Goal: Information Seeking & Learning: Learn about a topic

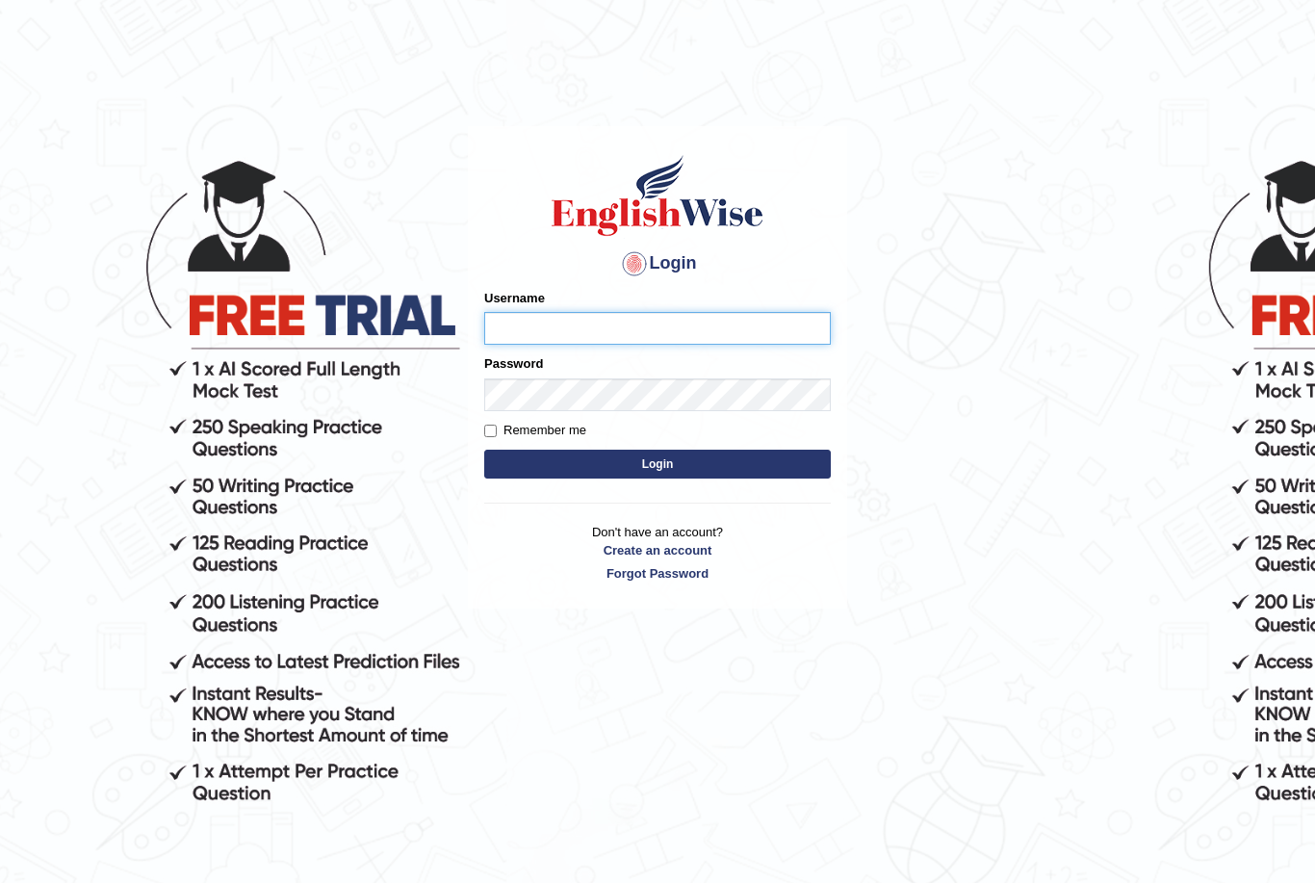
type input "andy_parramatta"
click at [657, 463] on button "Login" at bounding box center [657, 464] width 347 height 29
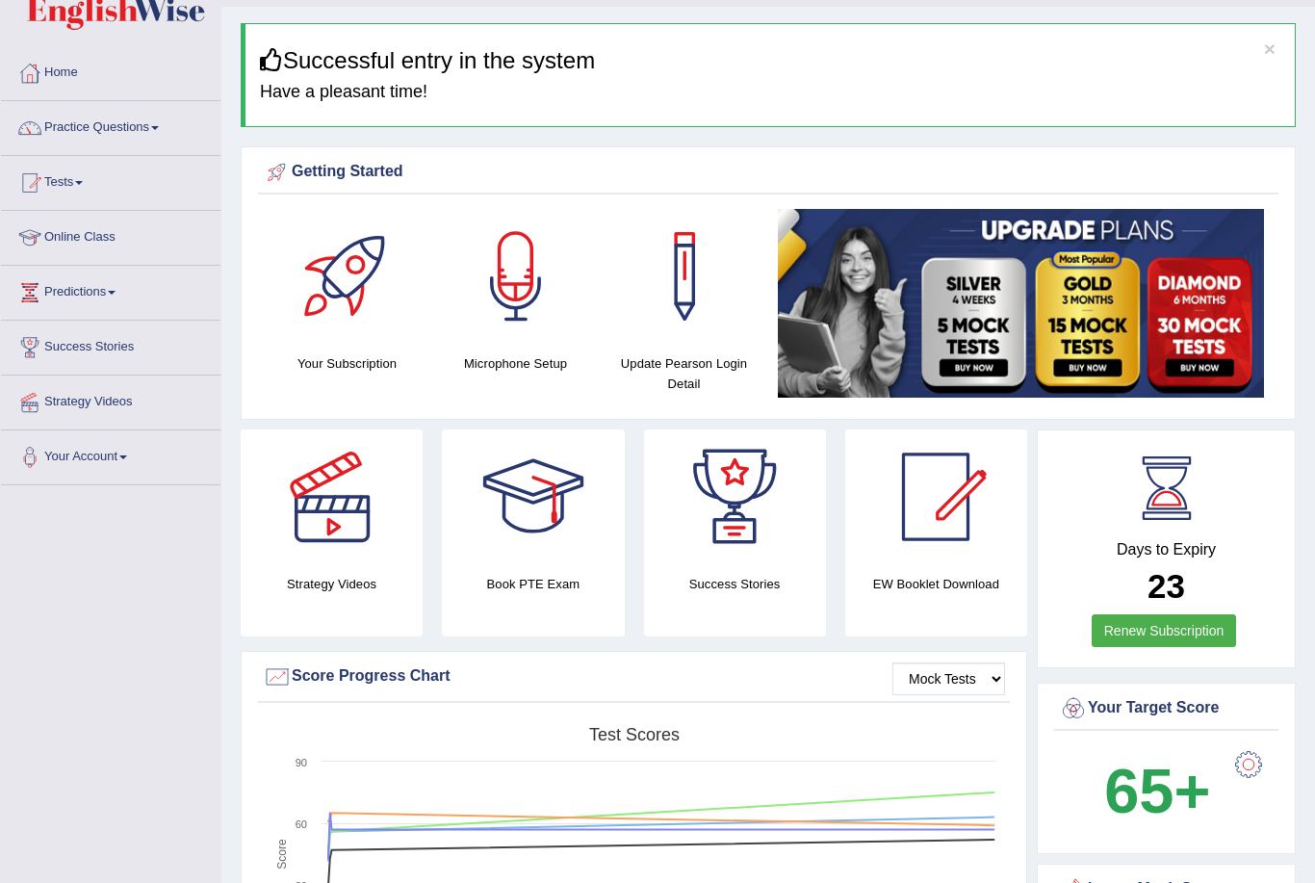
scroll to position [47, 0]
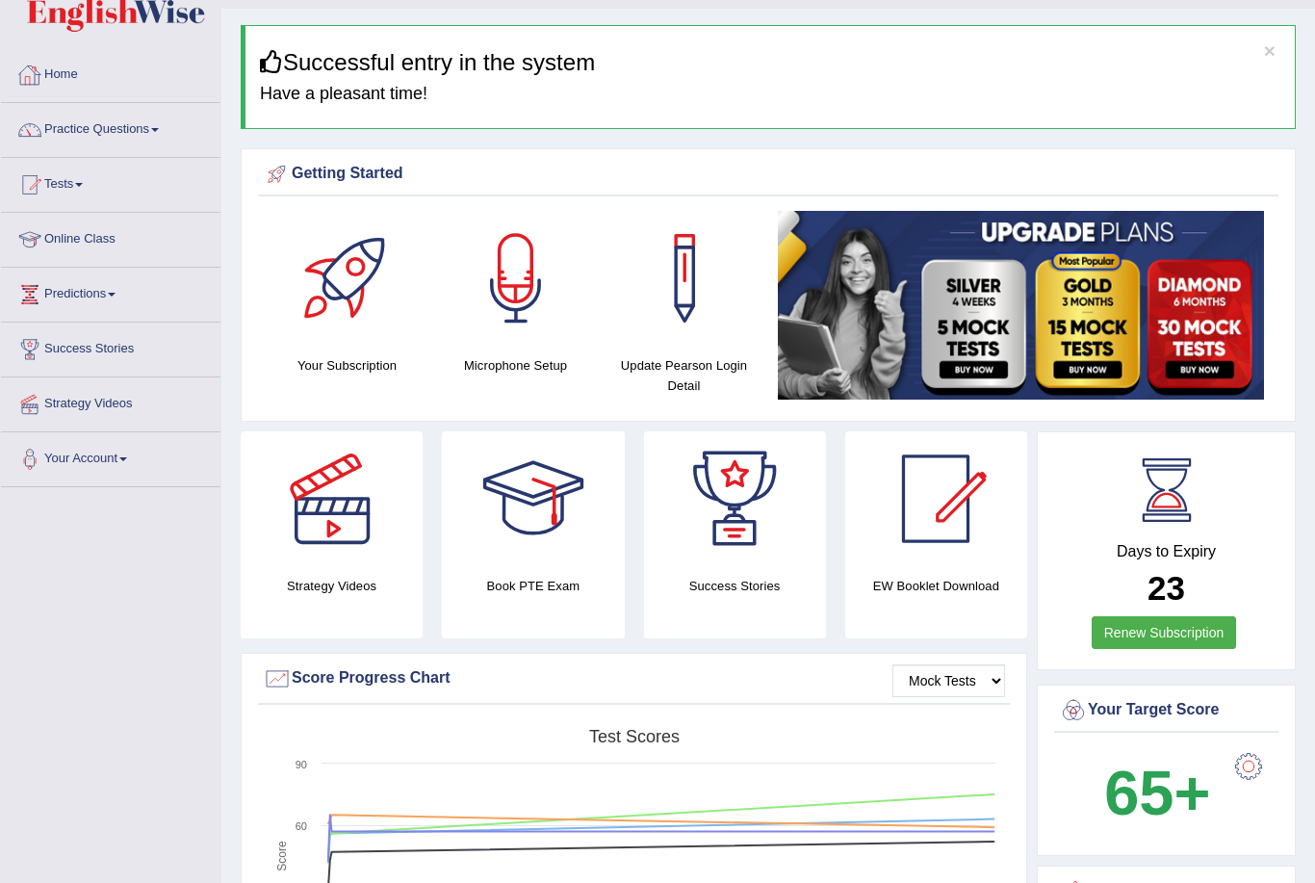
click at [71, 68] on link "Home" at bounding box center [110, 72] width 219 height 48
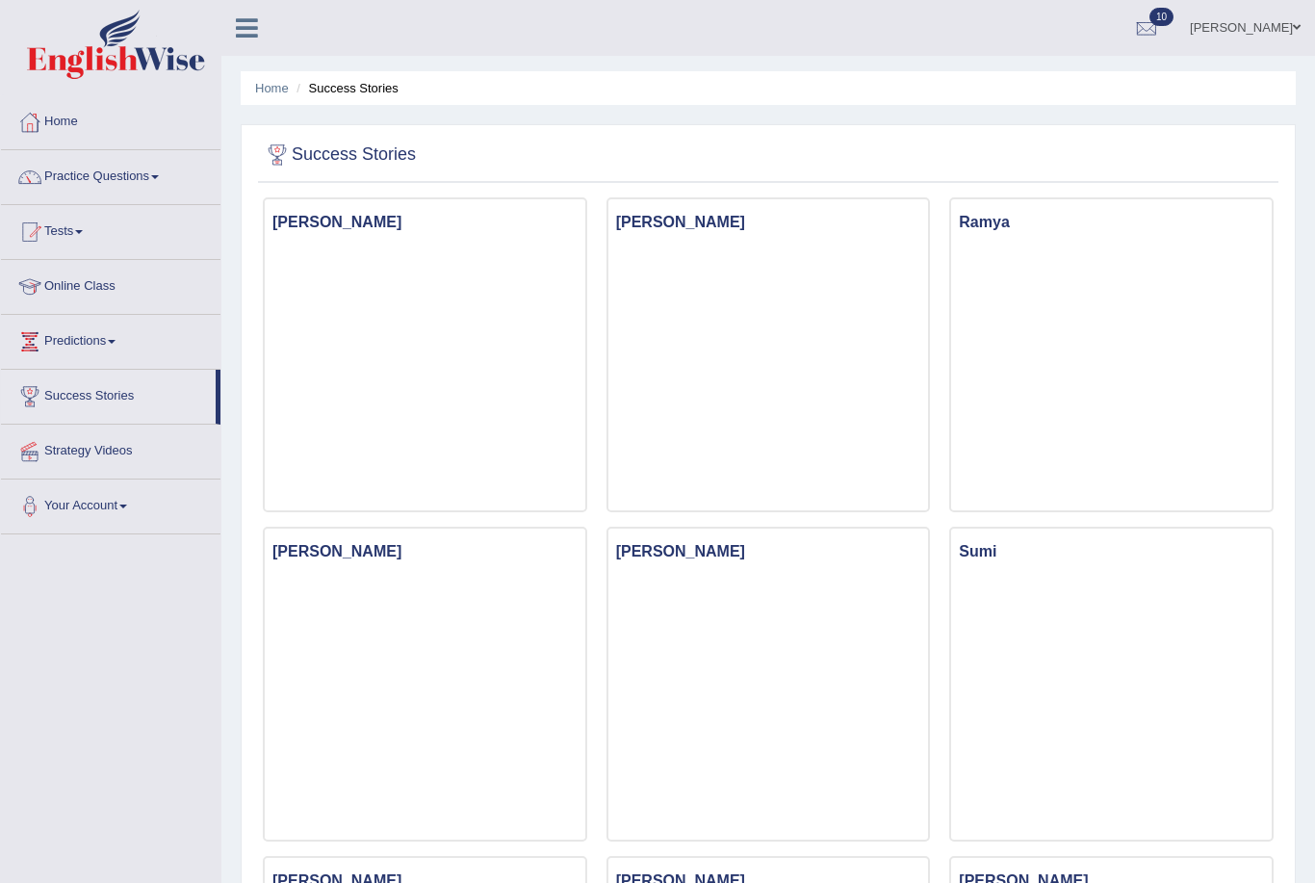
click at [59, 225] on link "Tests" at bounding box center [110, 229] width 219 height 48
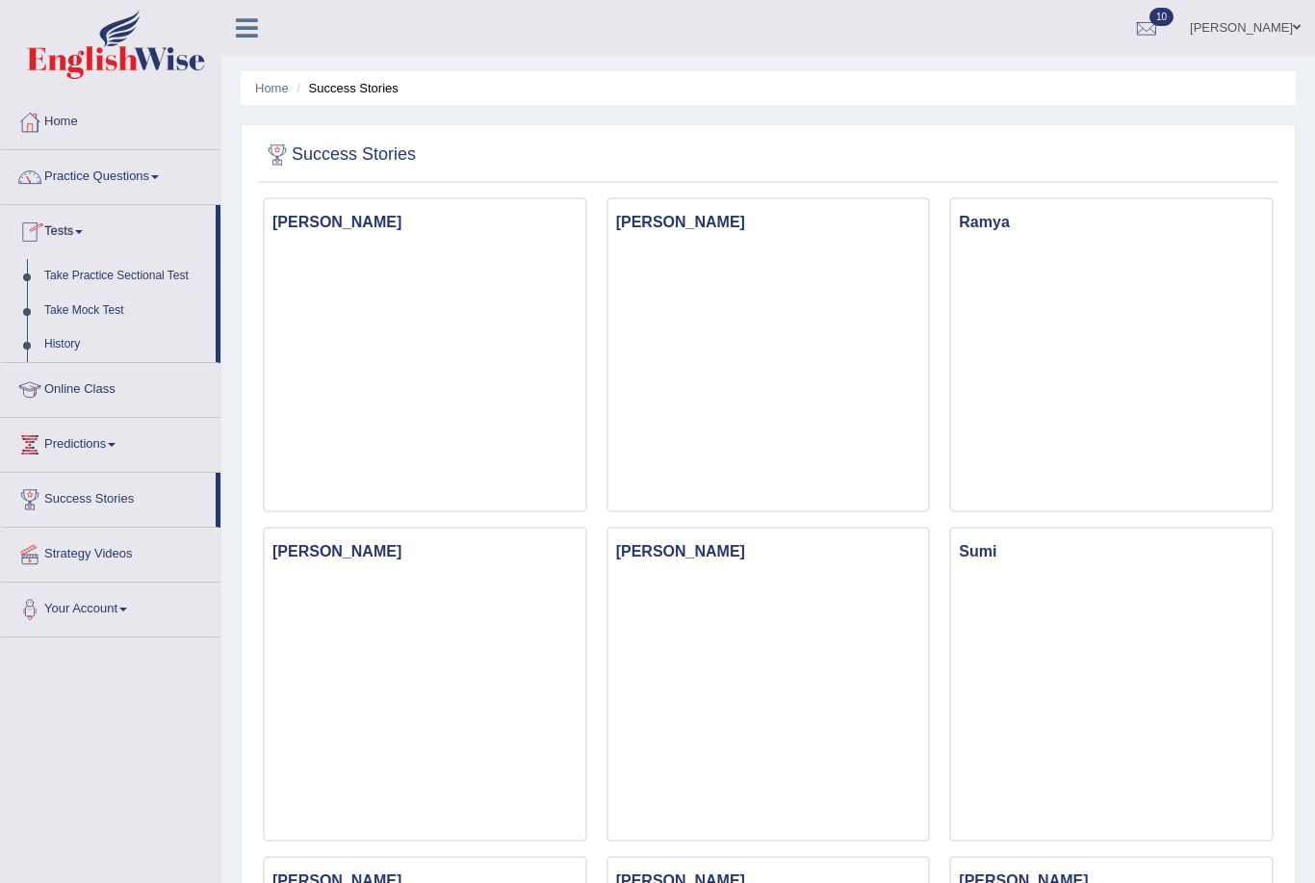
click at [60, 311] on div at bounding box center [657, 441] width 1315 height 883
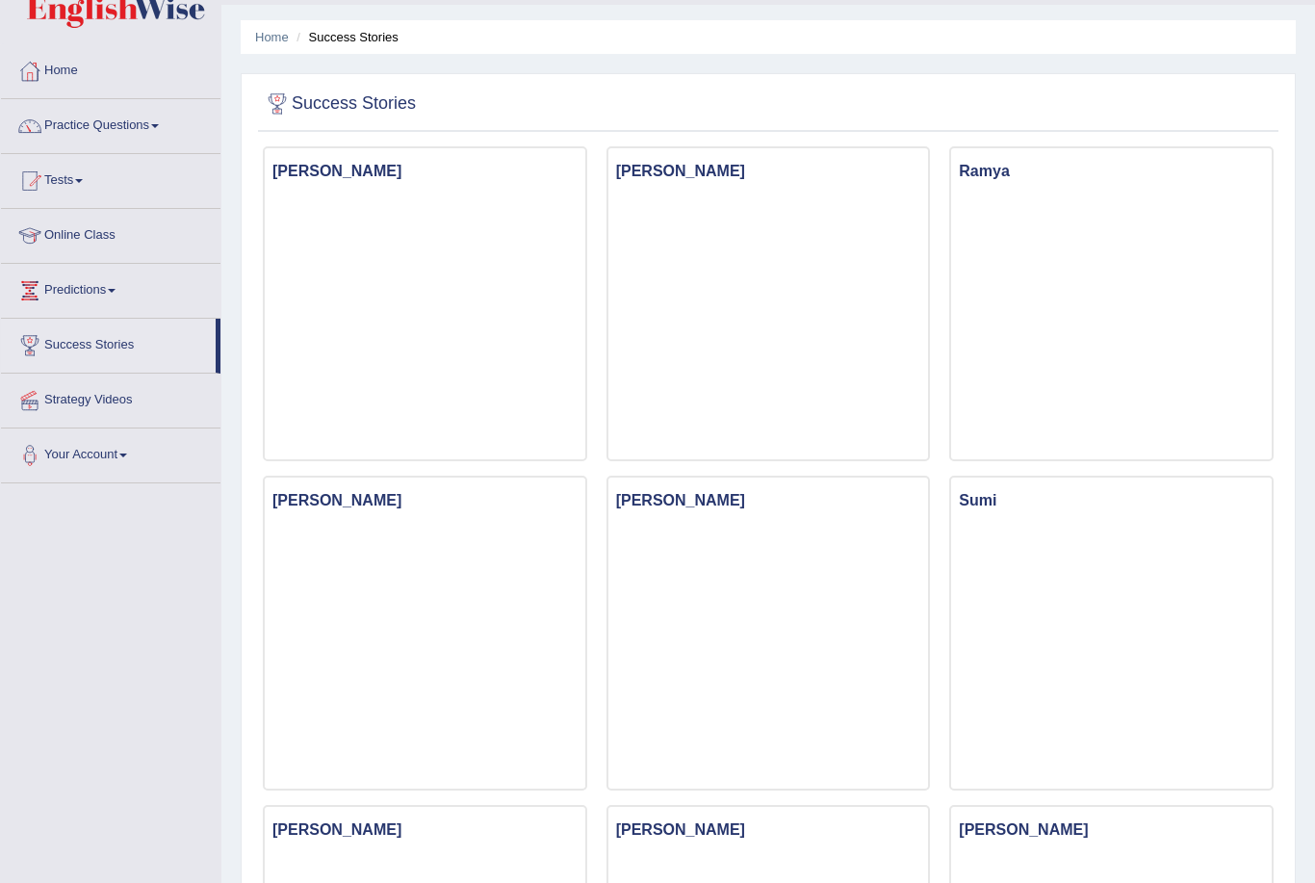
scroll to position [51, 0]
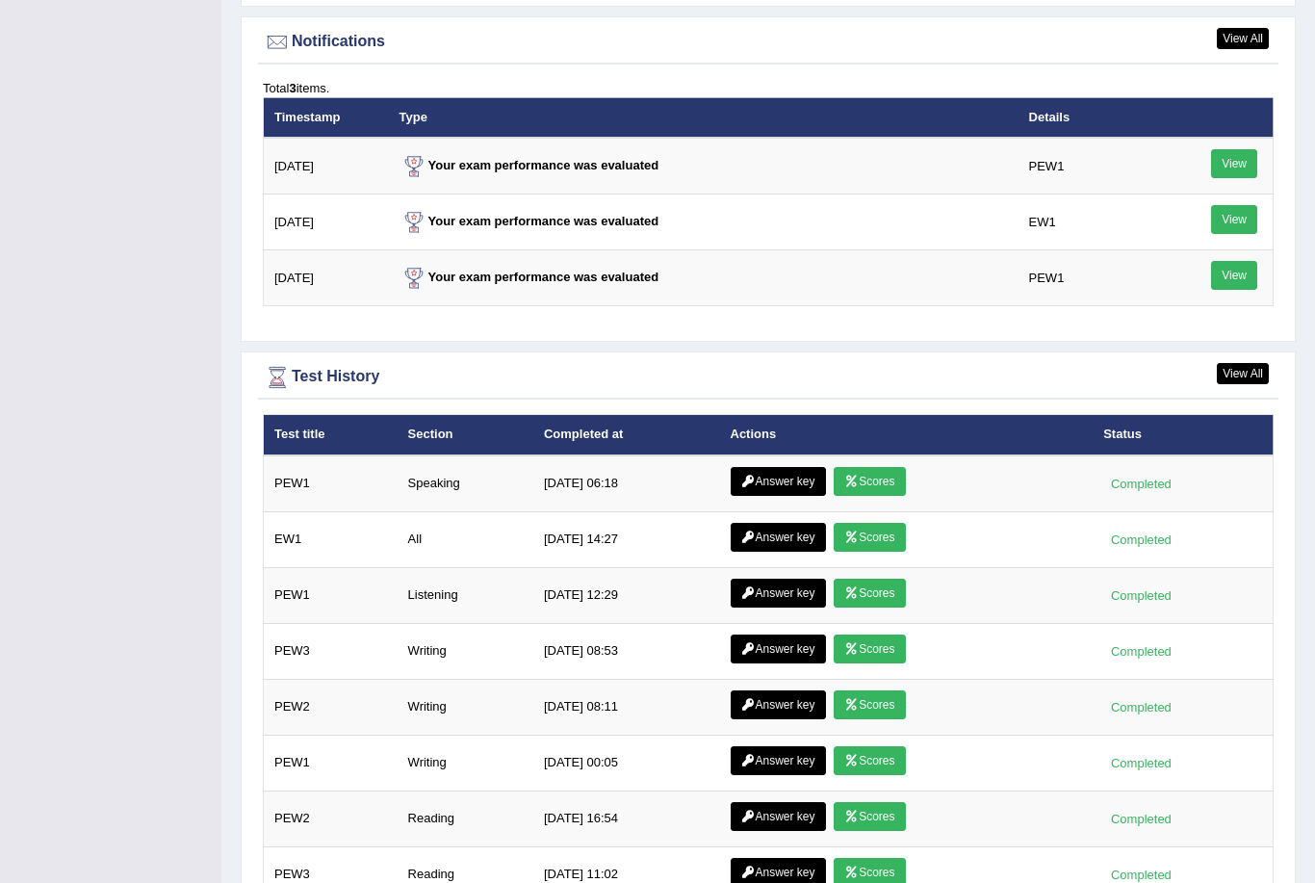
scroll to position [2330, 0]
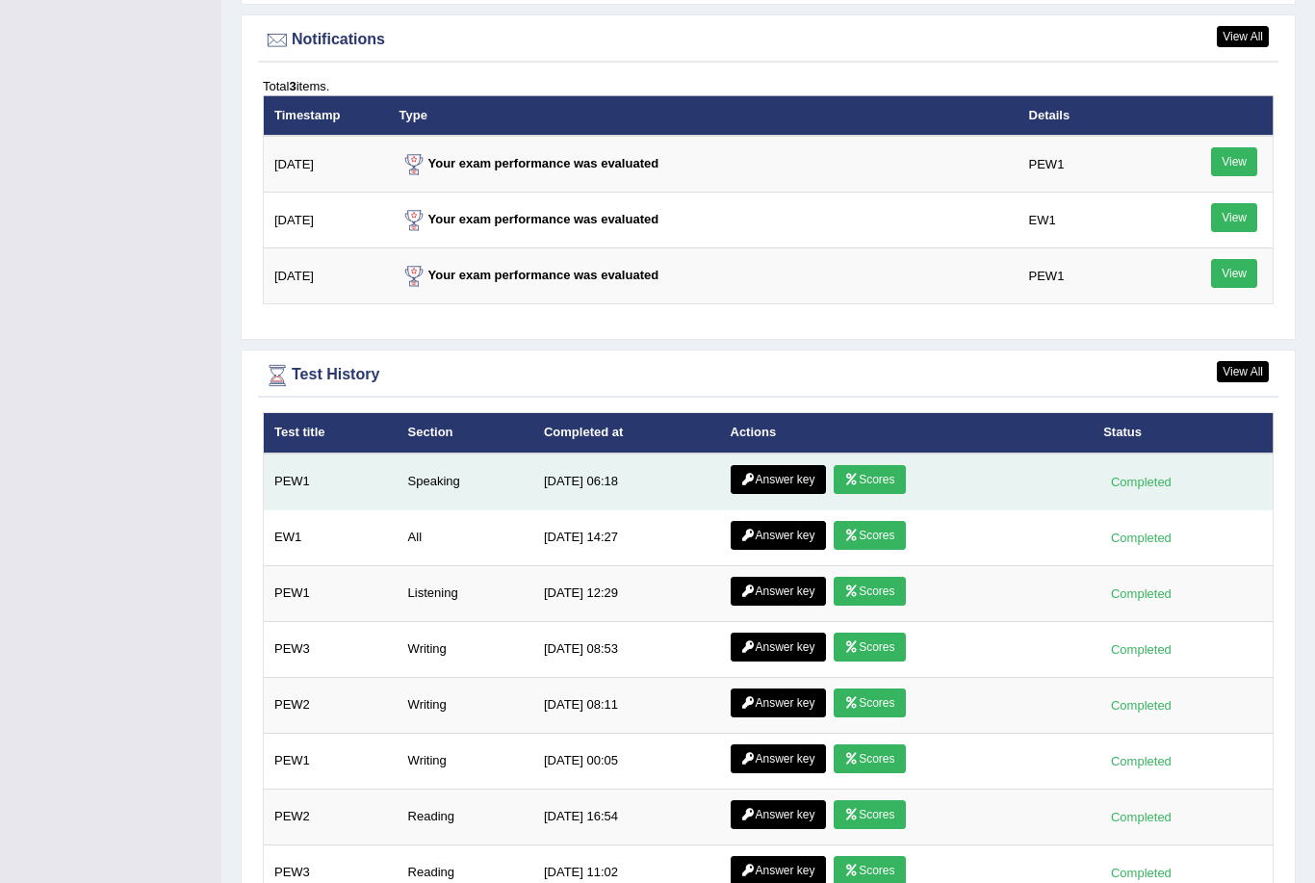
click at [784, 465] on link "Answer key" at bounding box center [778, 479] width 95 height 29
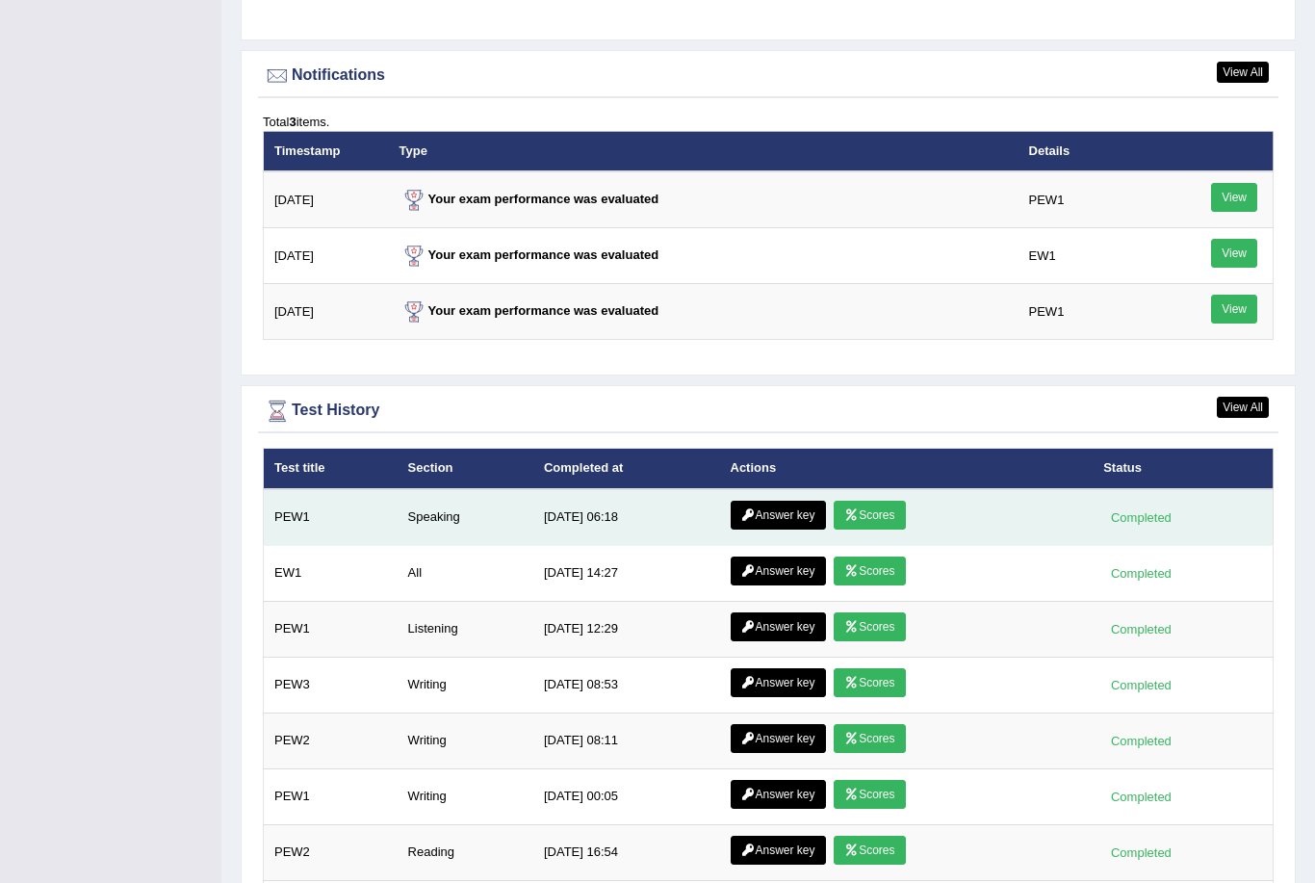
scroll to position [2295, 0]
click at [869, 511] on link "Scores" at bounding box center [869, 515] width 71 height 29
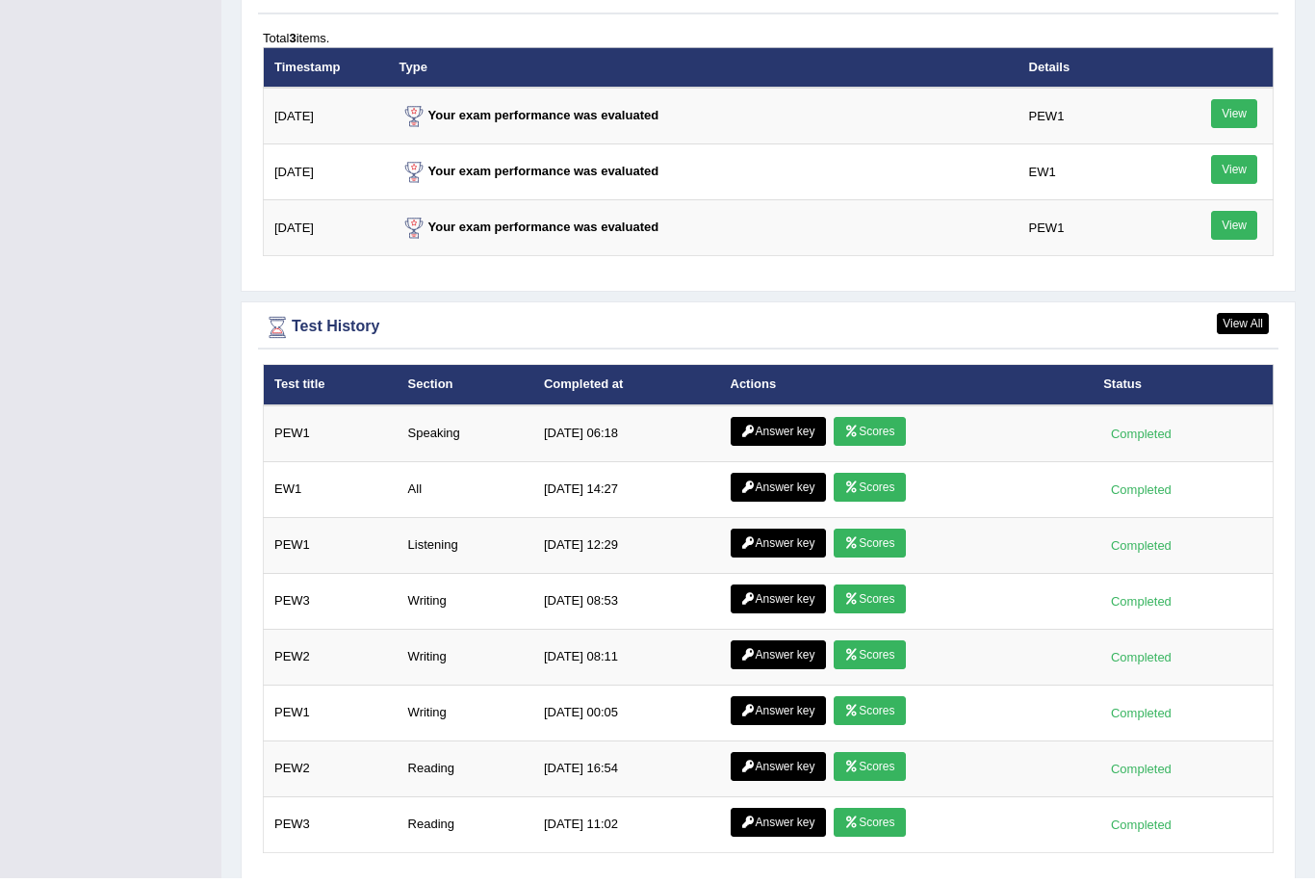
scroll to position [2373, 0]
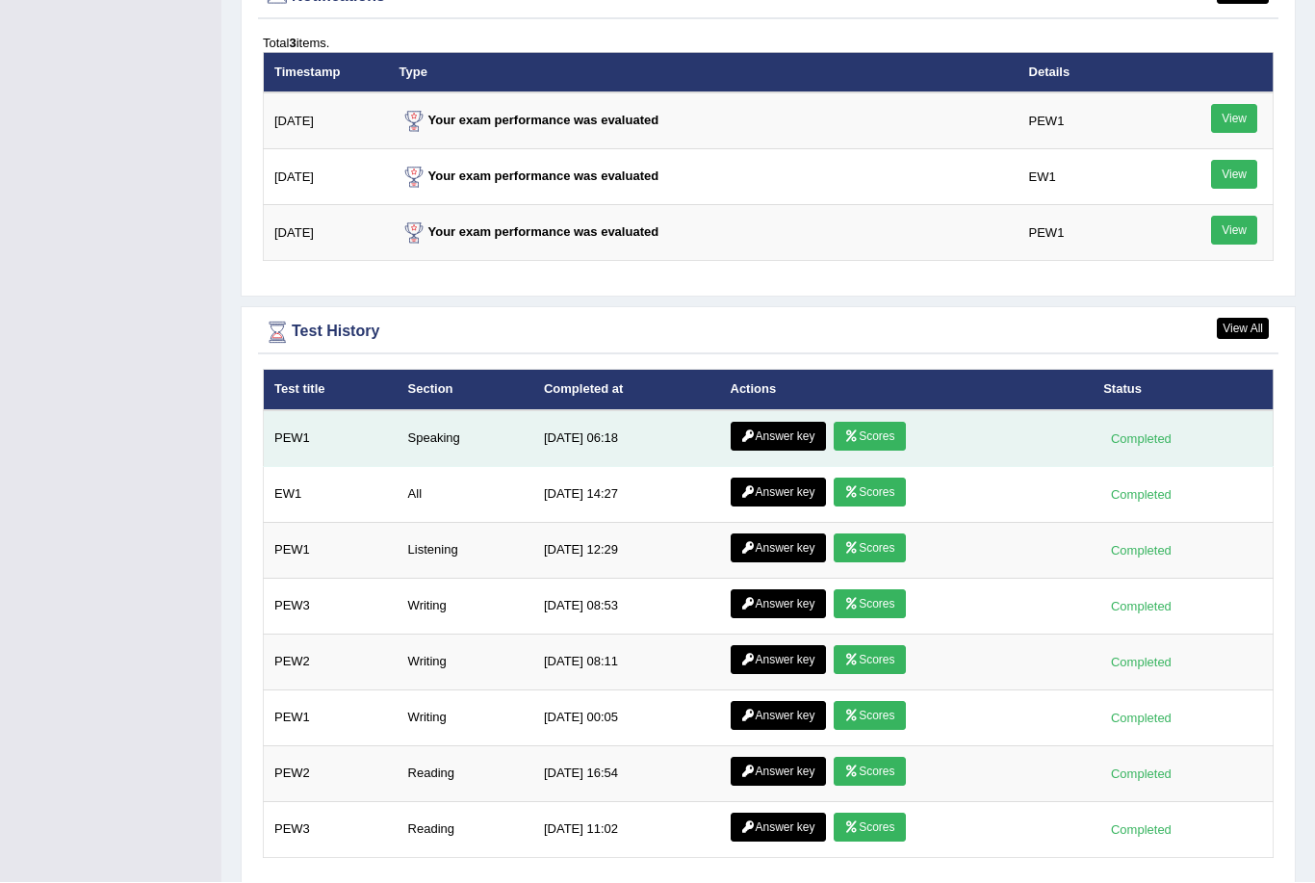
click at [788, 435] on link "Answer key" at bounding box center [778, 437] width 95 height 29
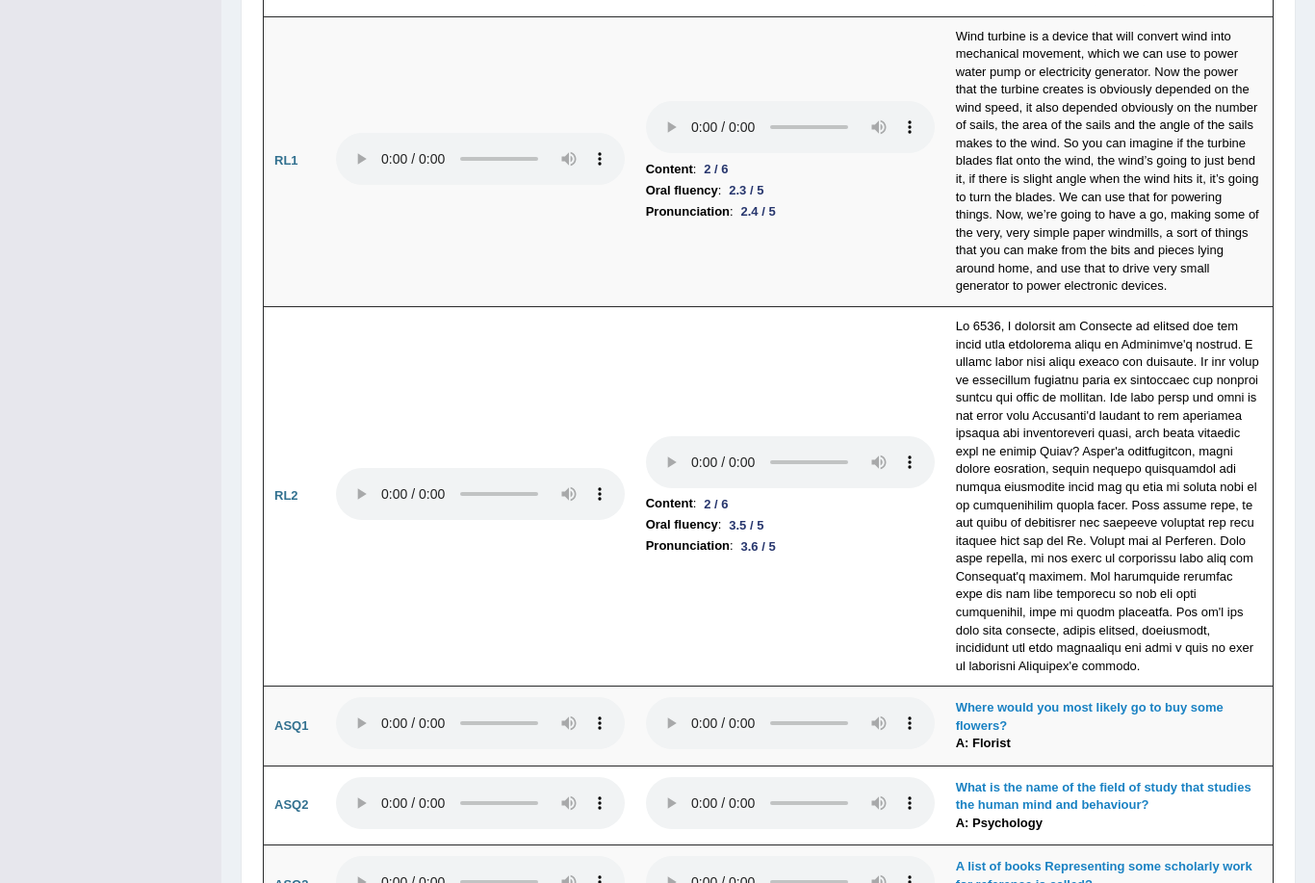
scroll to position [4053, 0]
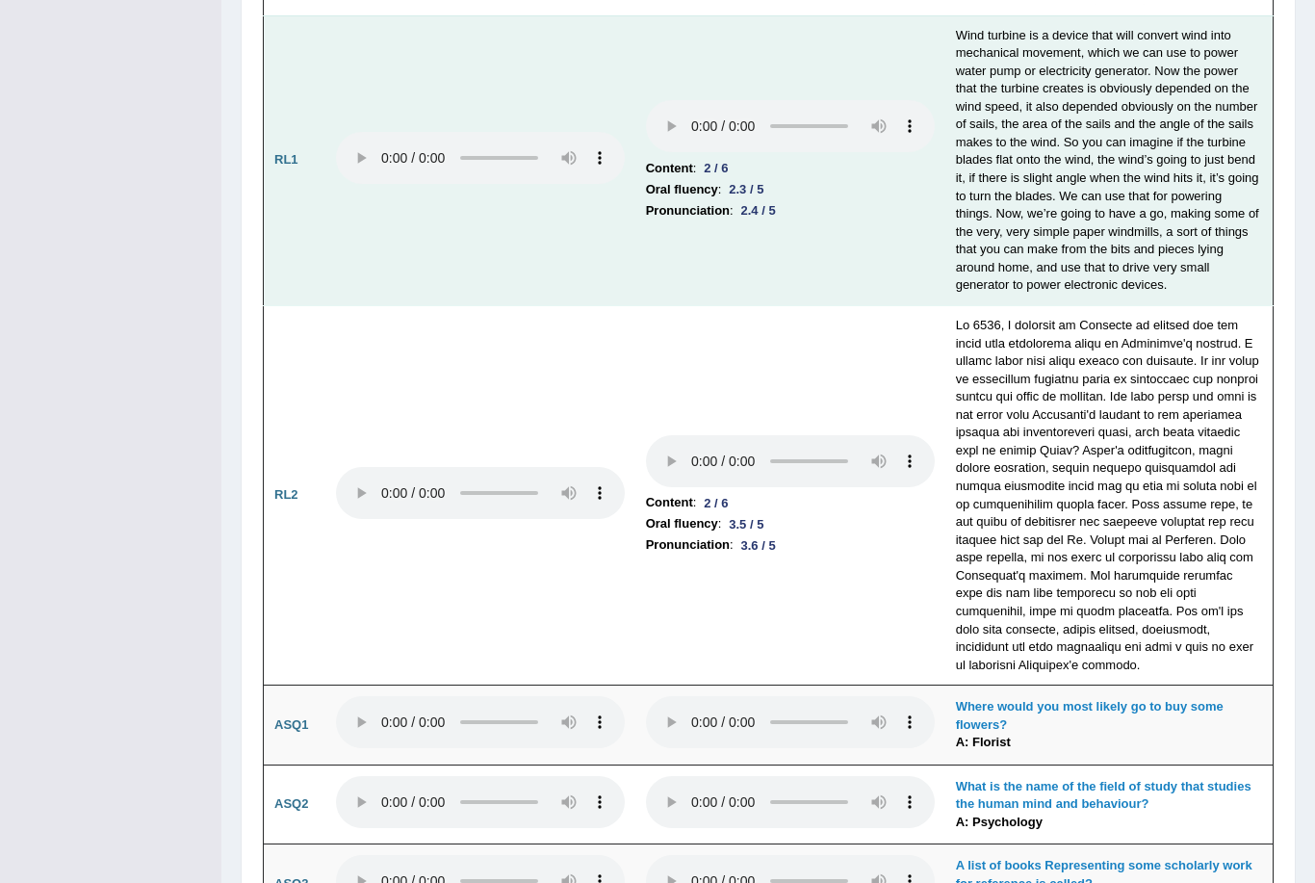
click at [346, 132] on audio at bounding box center [480, 158] width 289 height 52
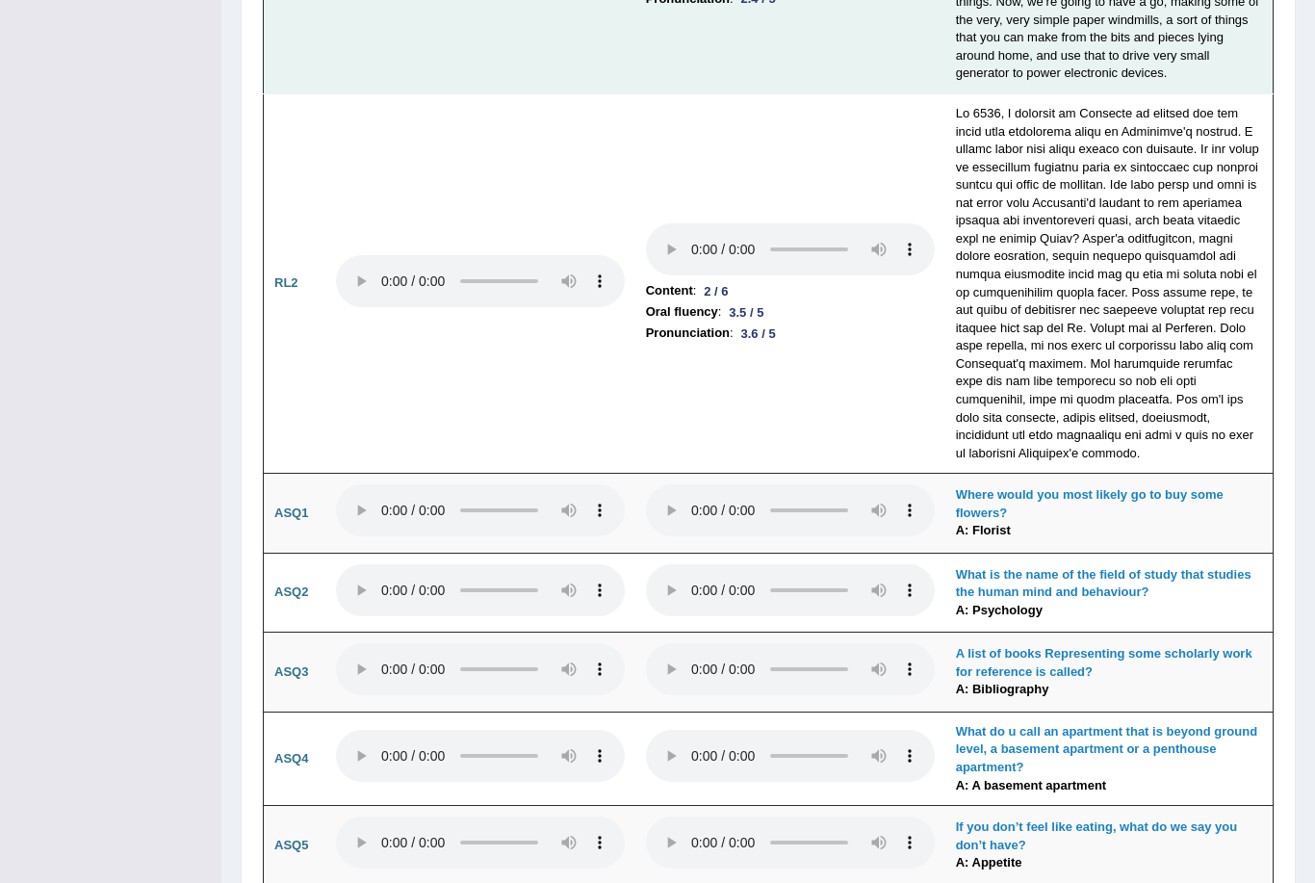
scroll to position [4309, 0]
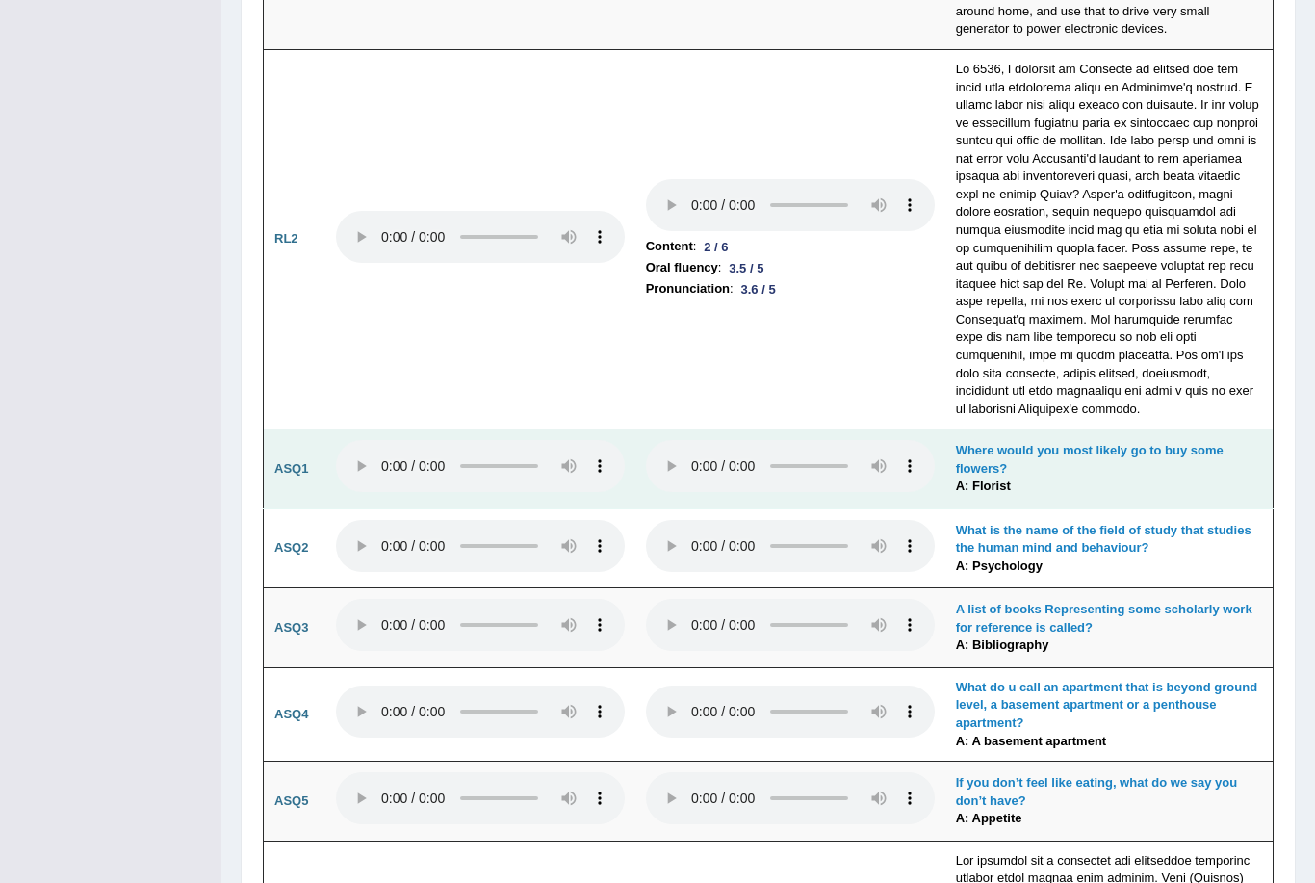
click at [353, 440] on audio at bounding box center [480, 466] width 289 height 52
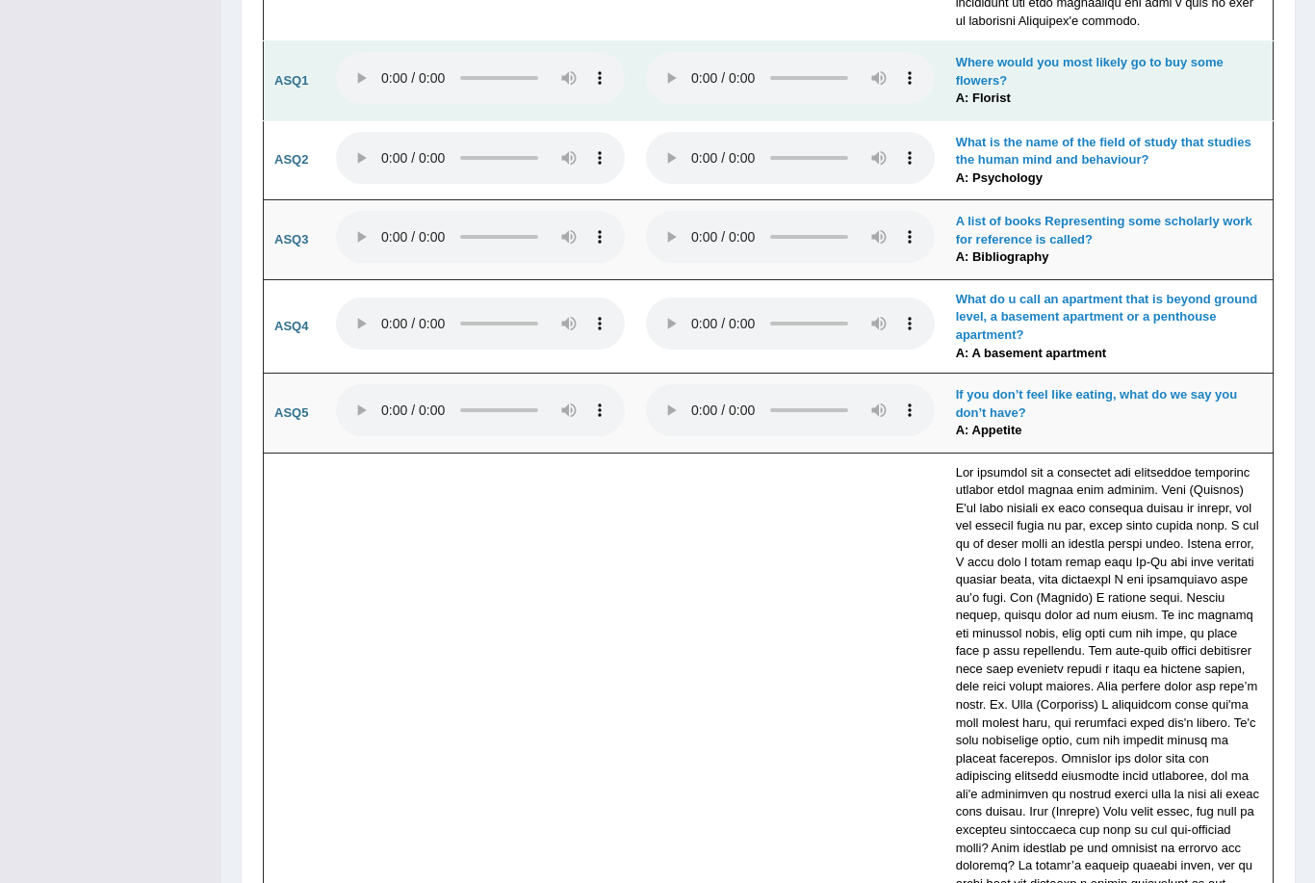
scroll to position [4764, 0]
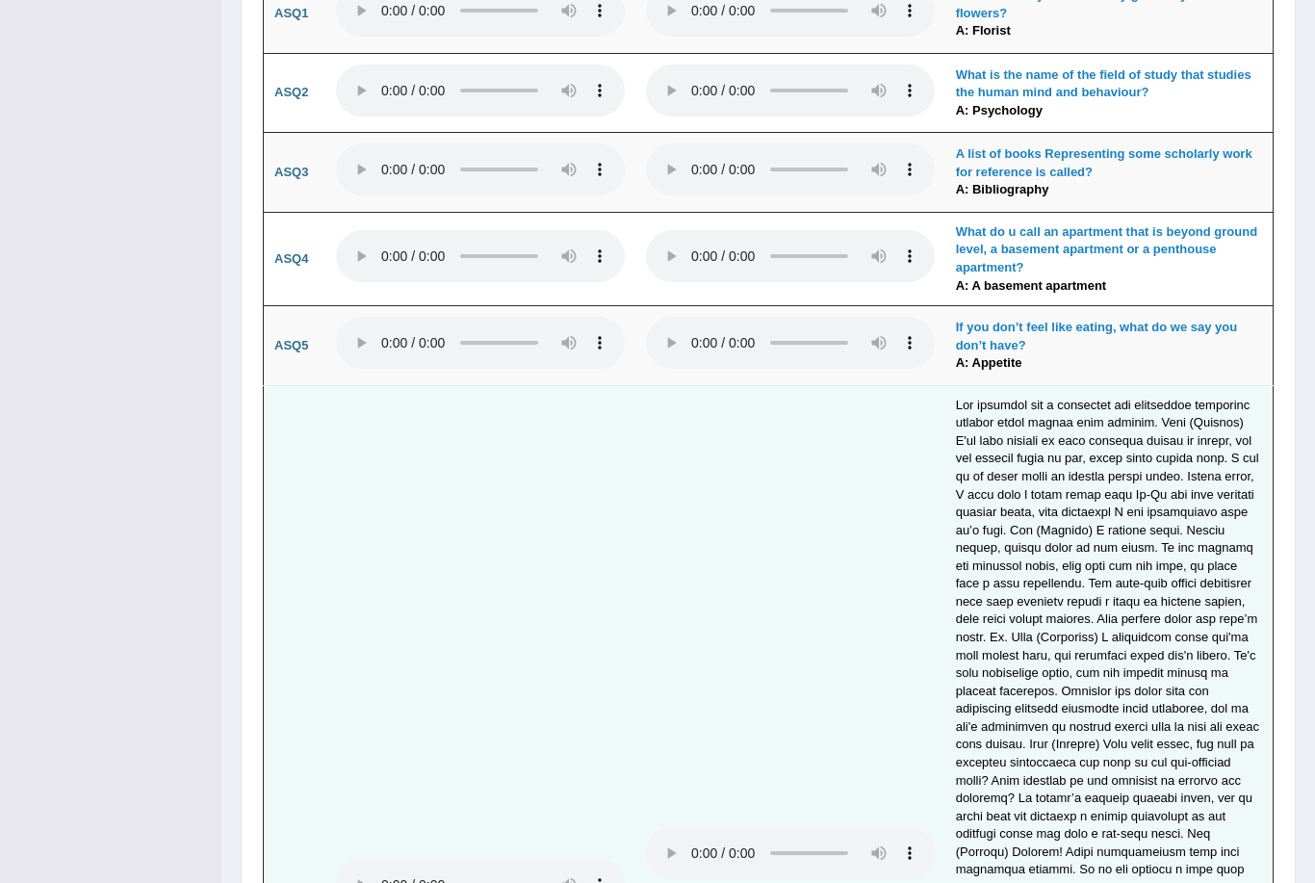
click at [635, 436] on td "Content : 5 / 6 Oral fluency : 3.6 / 5 Pronunciation : 3.6 / 5" at bounding box center [790, 888] width 310 height 1005
click at [646, 827] on audio at bounding box center [790, 853] width 289 height 52
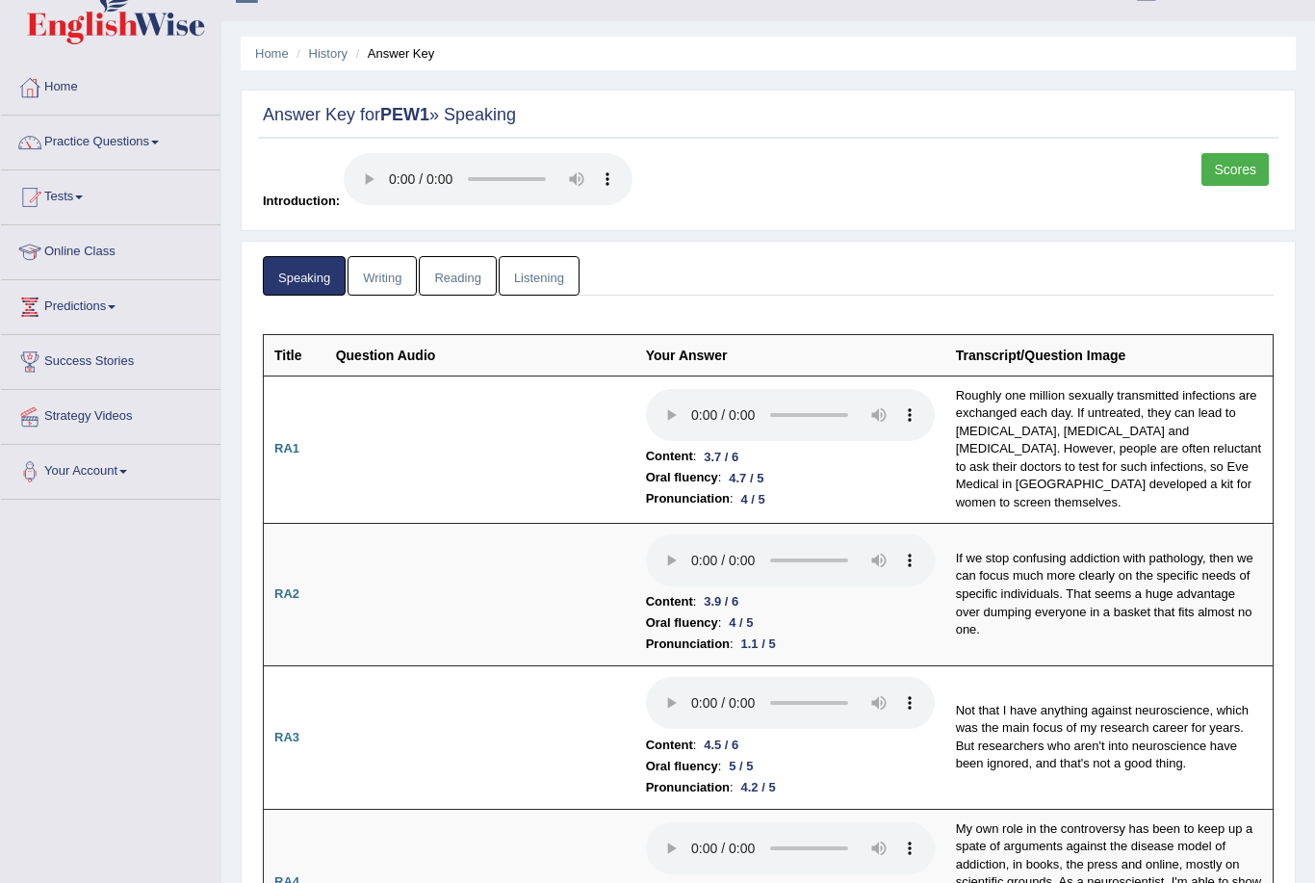
scroll to position [0, 0]
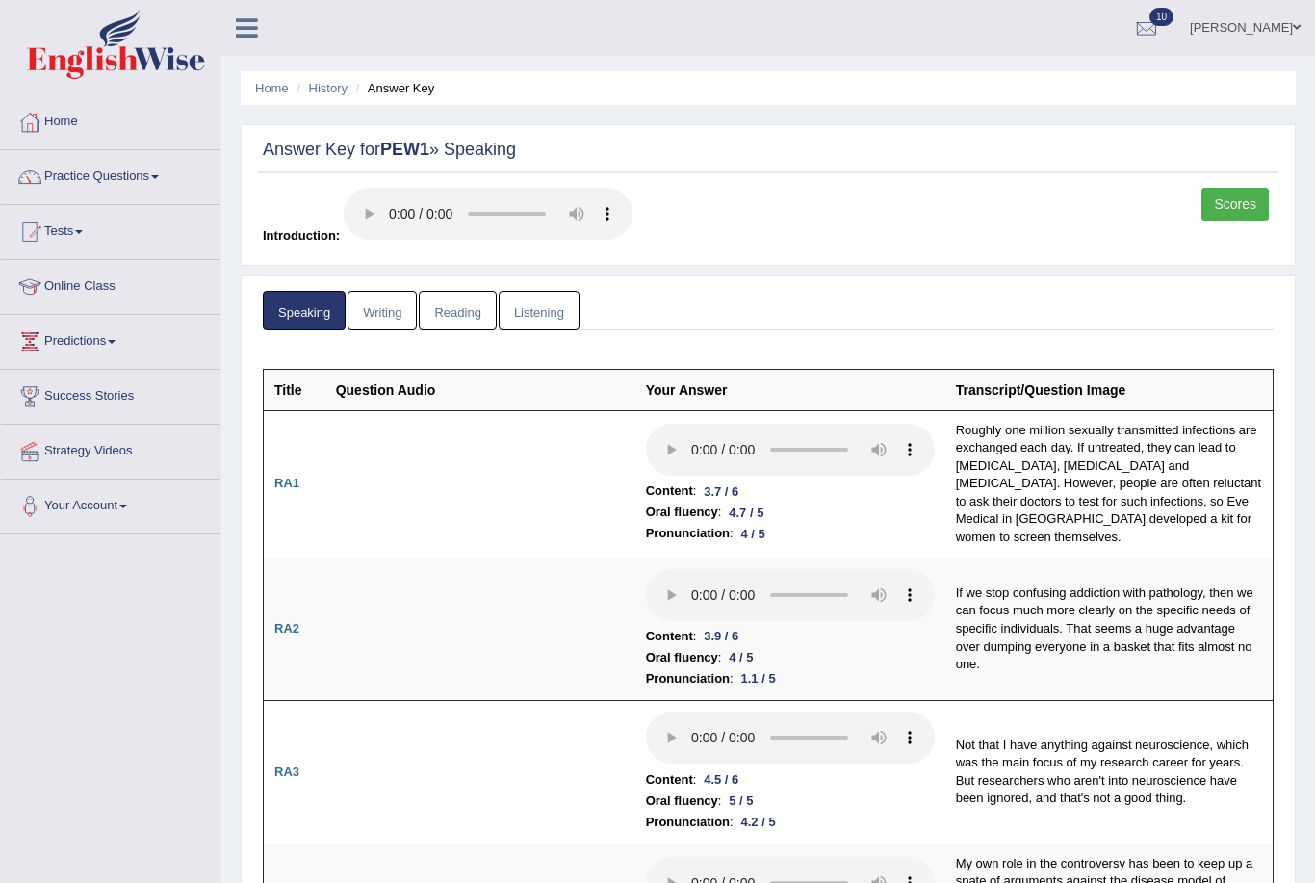
click at [99, 175] on link "Practice Questions" at bounding box center [110, 174] width 219 height 48
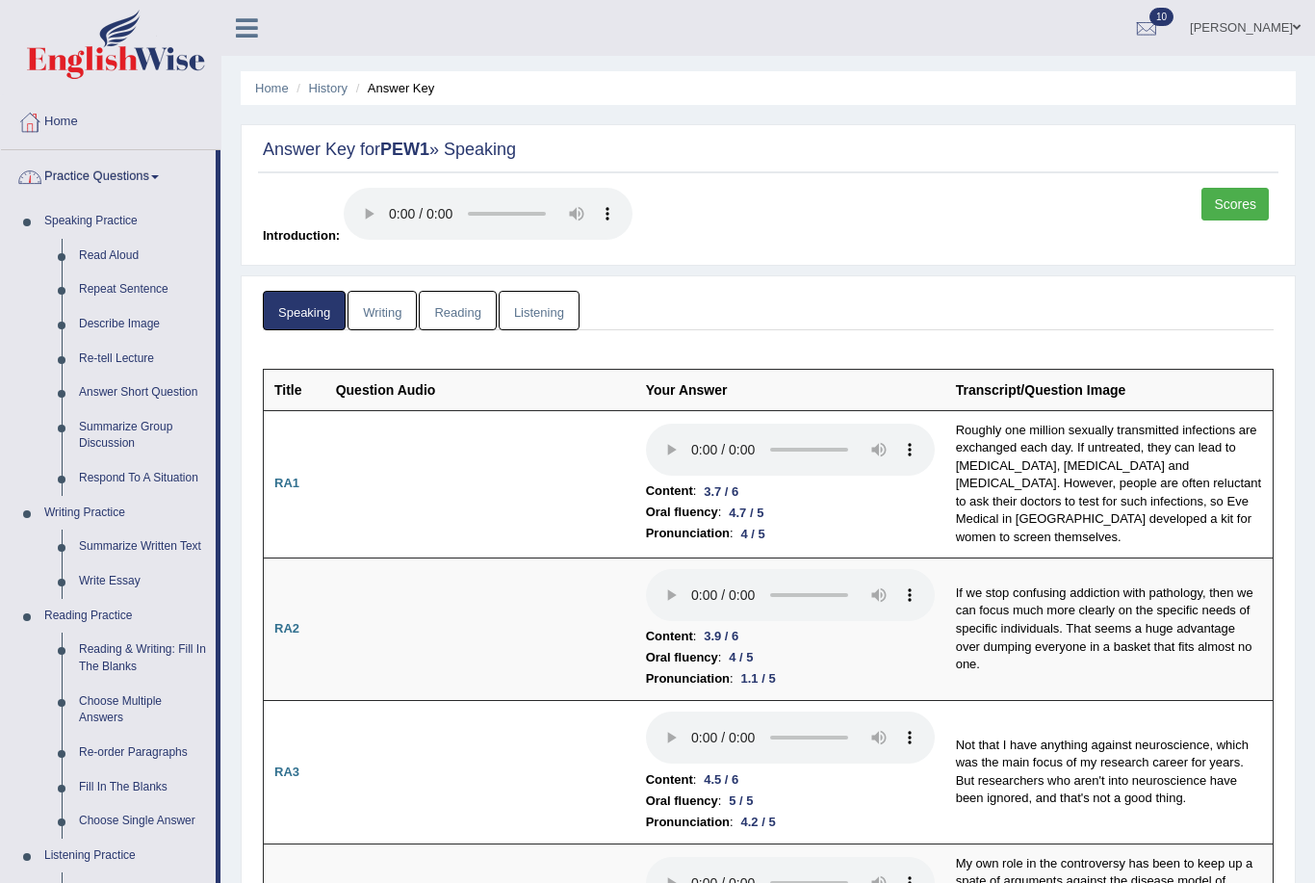
click at [64, 190] on div at bounding box center [657, 441] width 1315 height 883
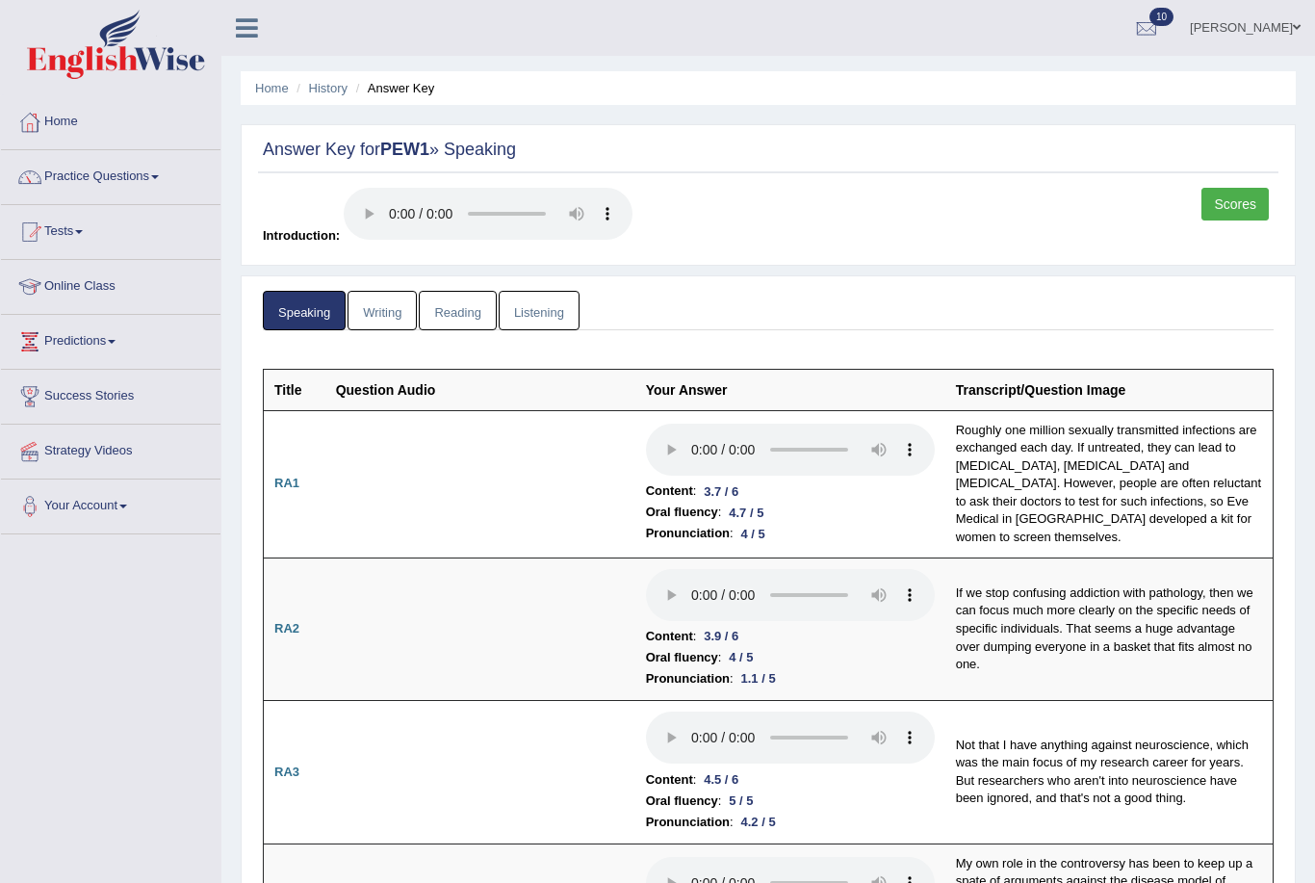
click at [46, 113] on link "Home" at bounding box center [110, 119] width 219 height 48
click at [50, 118] on link "Home" at bounding box center [108, 119] width 215 height 48
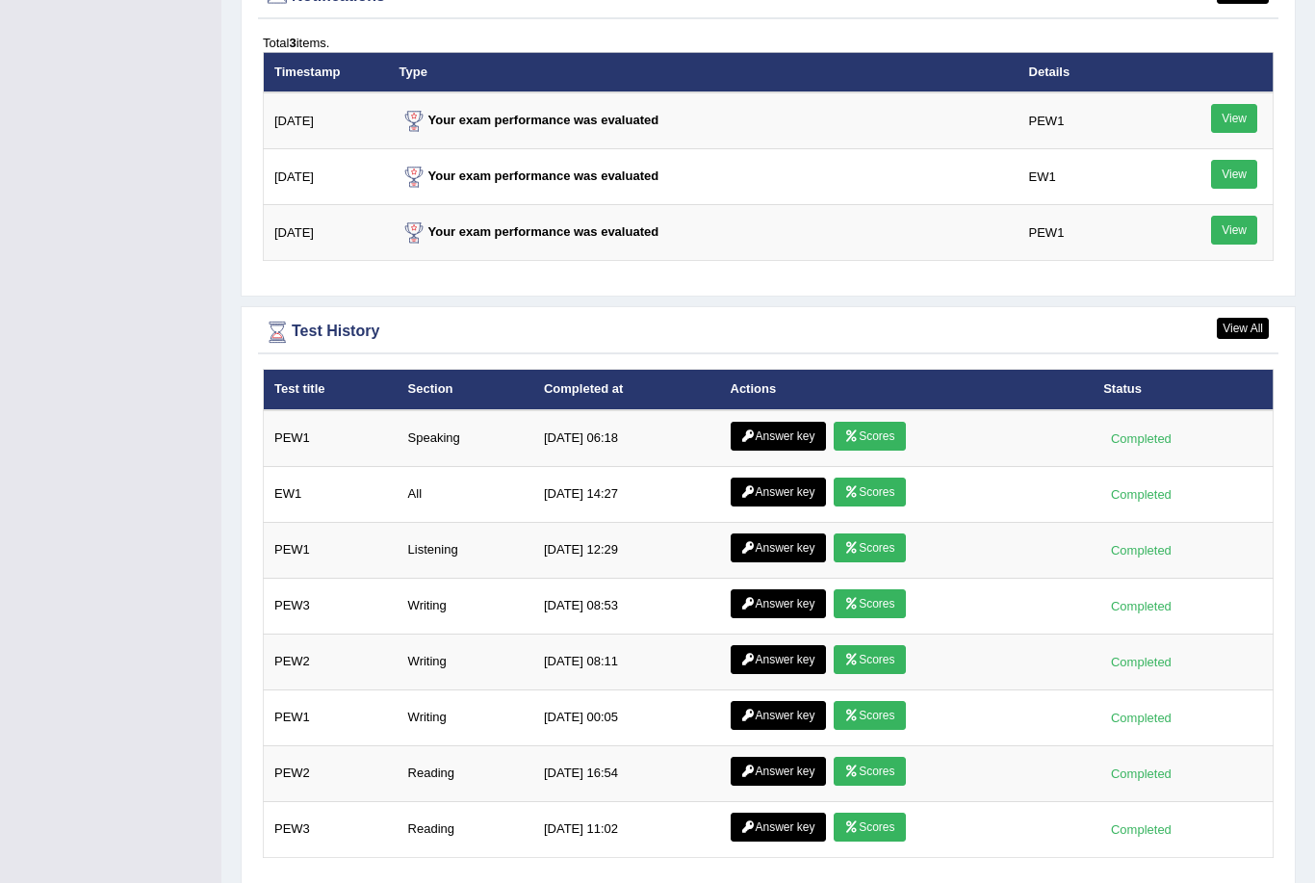
scroll to position [2373, 0]
